Goal: Complete application form

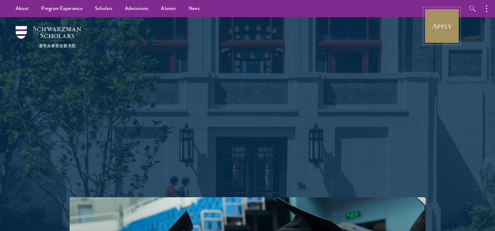
click at [435, 26] on link "Apply" at bounding box center [441, 25] width 35 height 35
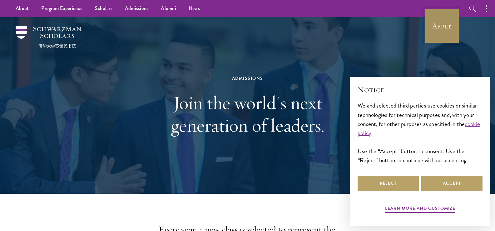
click at [448, 19] on link "Apply" at bounding box center [441, 25] width 35 height 35
